Goal: Task Accomplishment & Management: Use online tool/utility

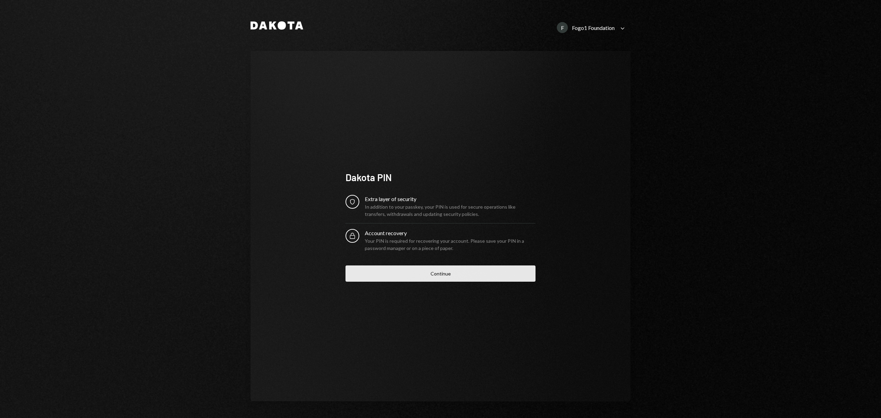
click at [422, 273] on button "Continue" at bounding box center [440, 273] width 190 height 16
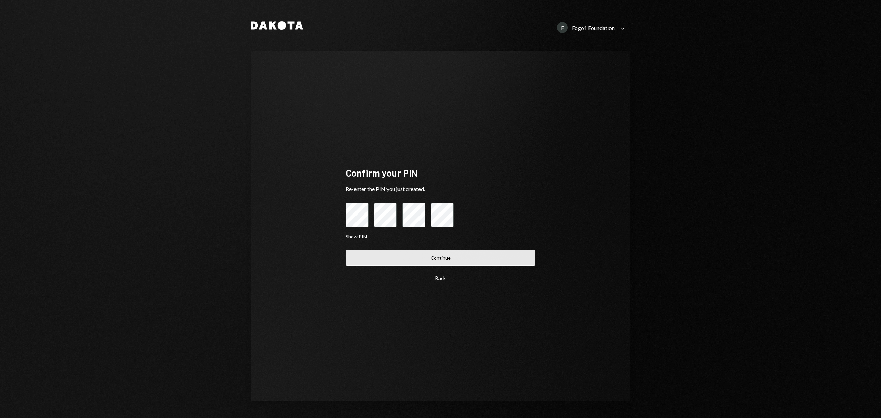
click at [448, 262] on button "Continue" at bounding box center [440, 257] width 190 height 16
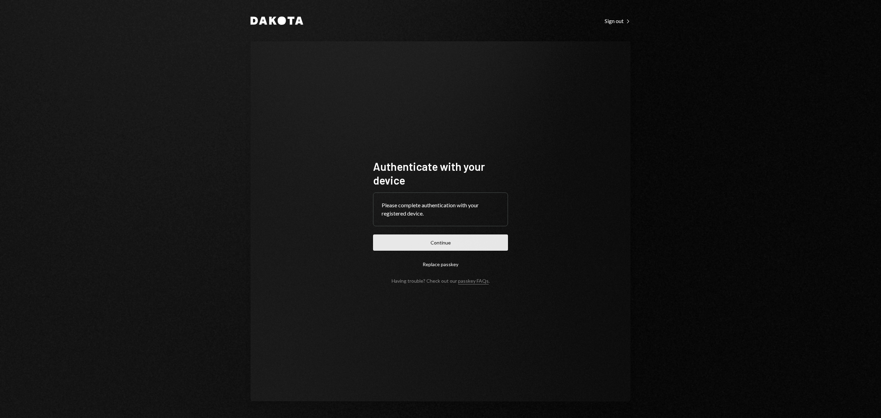
click at [419, 237] on button "Continue" at bounding box center [440, 242] width 135 height 16
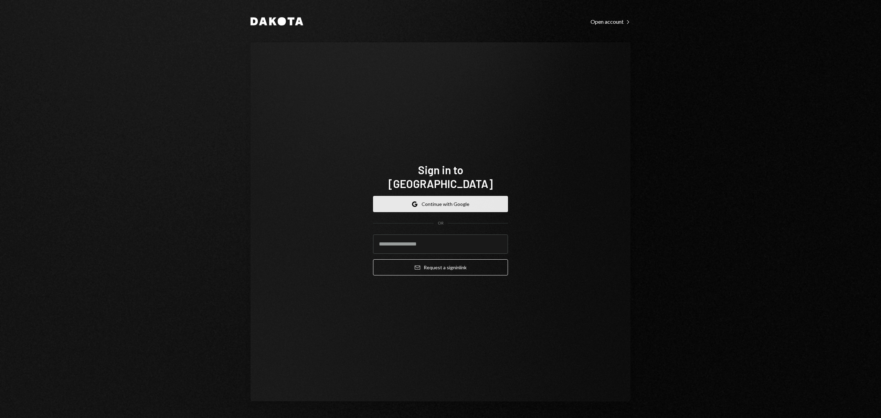
click at [479, 196] on button "Google Continue with Google" at bounding box center [440, 204] width 135 height 16
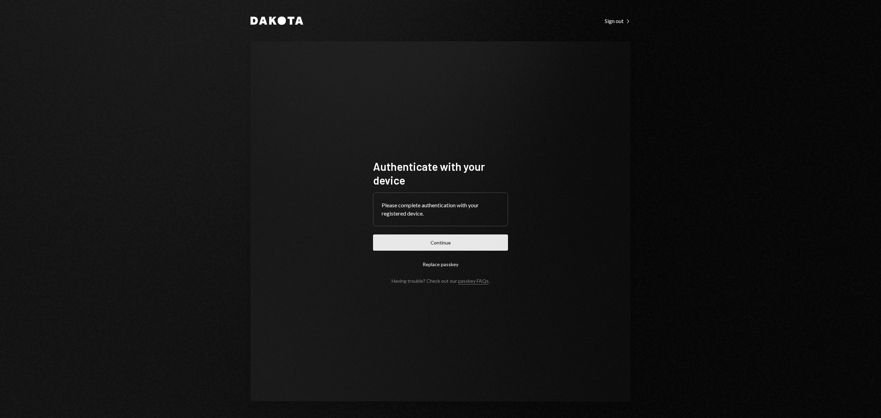
click at [457, 241] on button "Continue" at bounding box center [440, 242] width 135 height 16
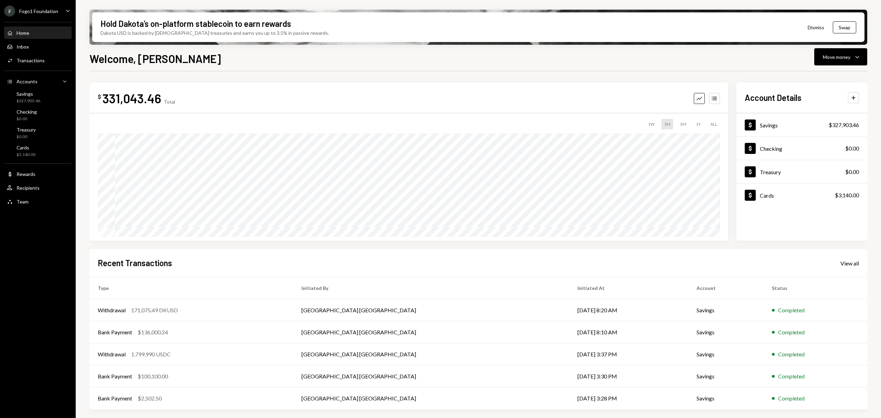
click at [47, 13] on div "Fogo1 Foundation" at bounding box center [38, 11] width 39 height 6
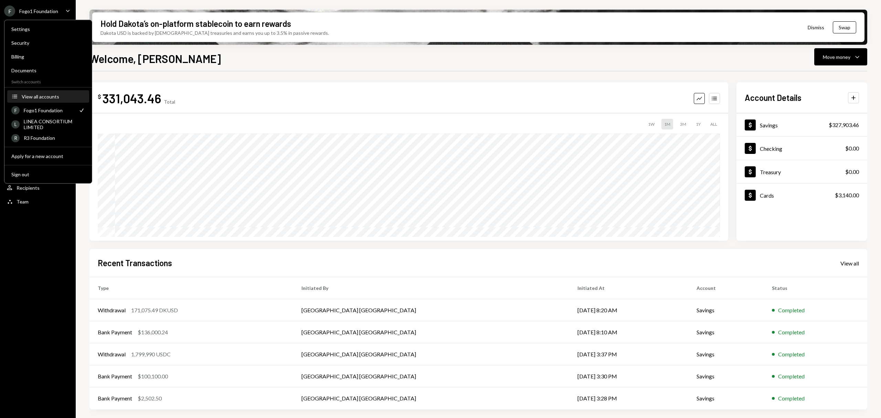
click at [52, 96] on div "View all accounts" at bounding box center [53, 97] width 63 height 6
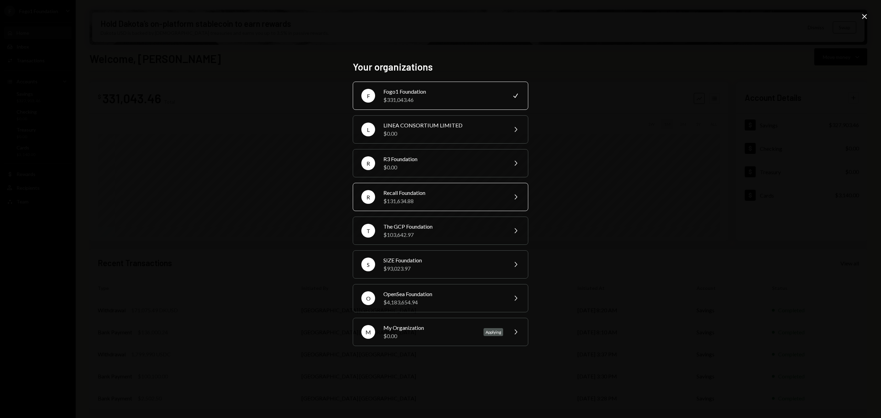
click at [445, 200] on div "$131,634.88" at bounding box center [443, 201] width 120 height 8
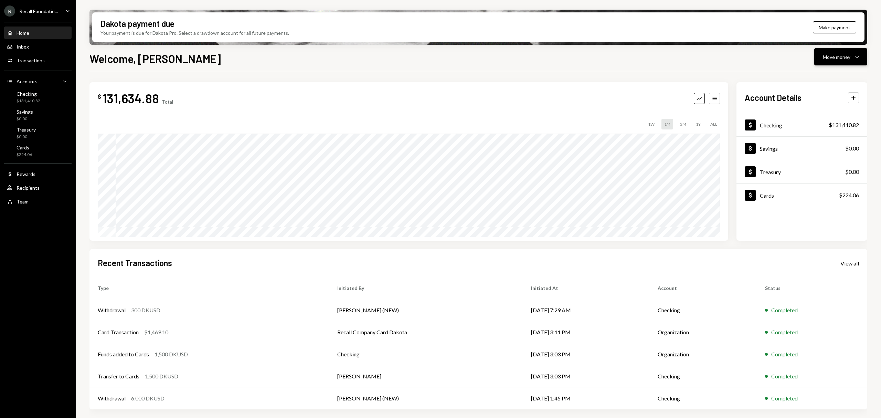
click at [843, 58] on div "Move money" at bounding box center [837, 56] width 28 height 7
click at [824, 76] on div "Send" at bounding box center [835, 77] width 50 height 7
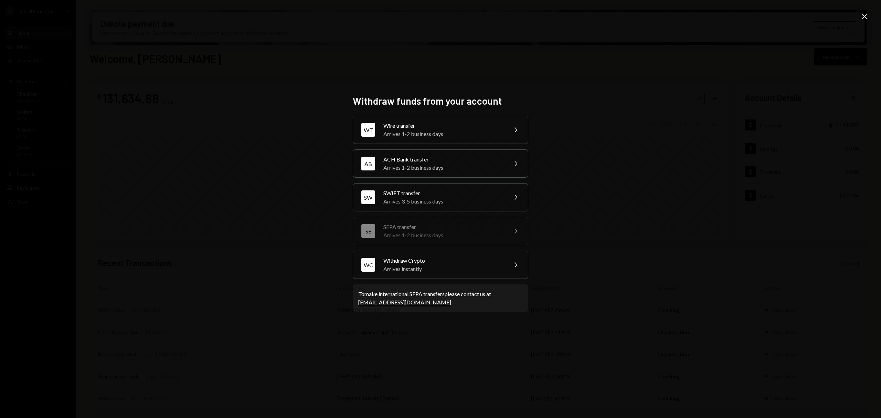
click at [661, 115] on div "Withdraw funds from your account WT Wire transfer Arrives 1-2 business days Che…" at bounding box center [440, 209] width 881 height 418
